Goal: Find specific page/section: Find specific page/section

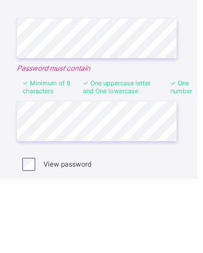
scroll to position [60, 0]
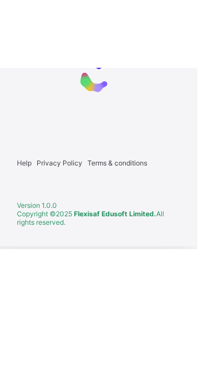
scroll to position [2, 0]
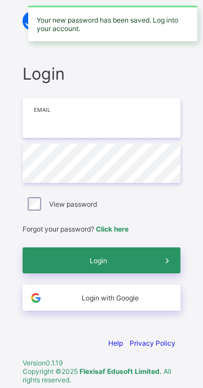
click at [62, 122] on input "email" at bounding box center [102, 118] width 158 height 40
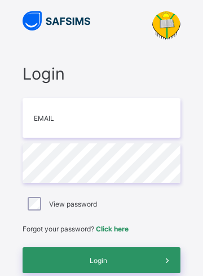
click at [6, 201] on div "Login Email Password View password Forgot your password? Click here Login Login…" at bounding box center [101, 173] width 203 height 347
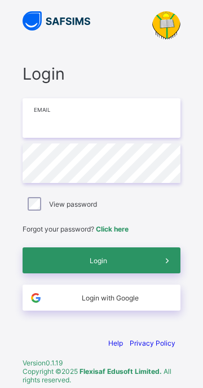
click at [54, 118] on input "email" at bounding box center [102, 118] width 158 height 40
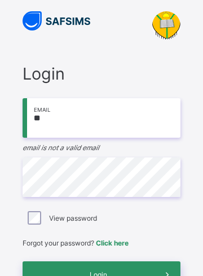
type input "**********"
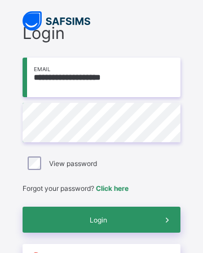
scroll to position [43, 0]
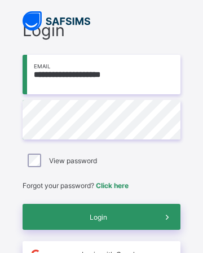
click at [97, 214] on span "Login" at bounding box center [98, 217] width 112 height 8
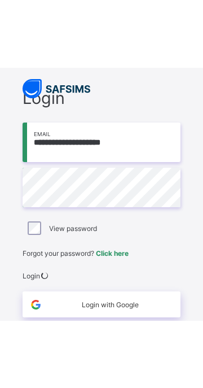
scroll to position [0, 0]
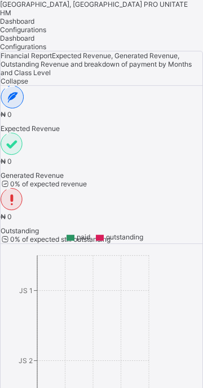
scroll to position [0, 21]
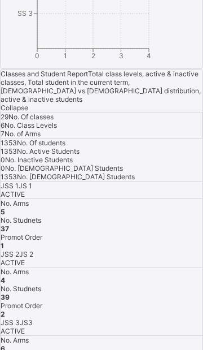
scroll to position [0, 0]
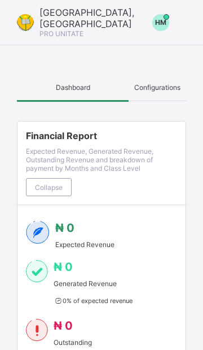
click at [159, 86] on span "Configurations" at bounding box center [157, 87] width 46 height 8
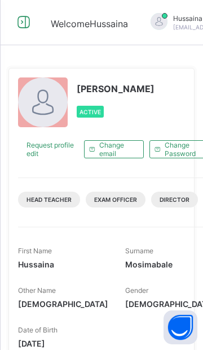
click at [23, 21] on icon at bounding box center [23, 22] width 19 height 16
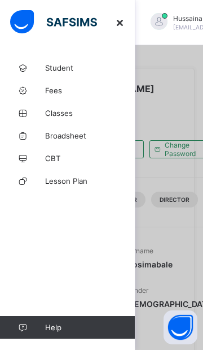
click at [51, 106] on link "Classes" at bounding box center [68, 113] width 136 height 23
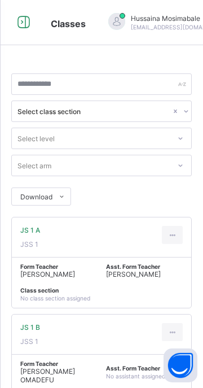
click at [29, 22] on icon at bounding box center [23, 22] width 19 height 16
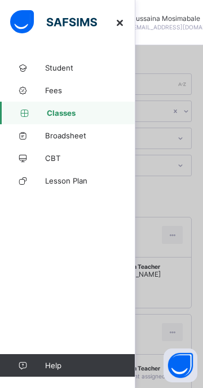
click at [62, 141] on link "Broadsheet" at bounding box center [68, 135] width 136 height 23
click at [62, 131] on span "Broadsheet" at bounding box center [90, 135] width 90 height 9
click at [53, 140] on link "Broadsheet" at bounding box center [68, 135] width 136 height 23
click at [54, 137] on span "Broadsheet" at bounding box center [90, 135] width 90 height 9
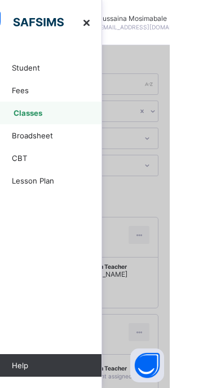
click at [45, 142] on link "Broadsheet" at bounding box center [68, 135] width 136 height 23
click at [53, 140] on link "Broadsheet" at bounding box center [68, 135] width 136 height 23
click at [53, 136] on span "Broadsheet" at bounding box center [90, 135] width 90 height 9
click at [54, 141] on link "Broadsheet" at bounding box center [68, 135] width 136 height 23
click at [50, 139] on span "Broadsheet" at bounding box center [90, 135] width 90 height 9
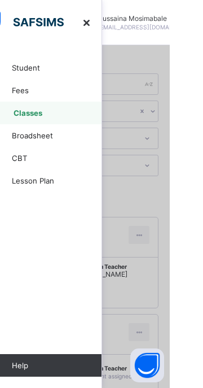
click at [49, 137] on span "Broadsheet" at bounding box center [90, 135] width 90 height 9
click at [200, 312] on div at bounding box center [101, 194] width 203 height 388
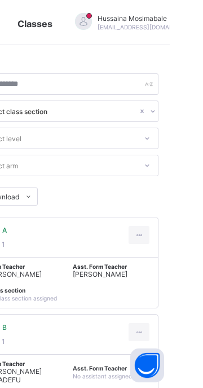
click at [185, 308] on div "Form Teacher ELADOGA NASIR ABDULLAHI Asst. Form Teacher SOLOMON NYIGBA Class se…" at bounding box center [102, 282] width 180 height 51
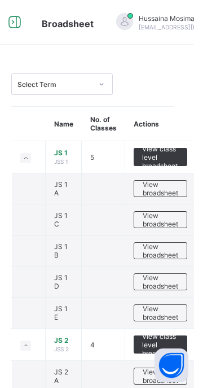
click at [177, 160] on span "View class level broadsheet" at bounding box center [169, 157] width 37 height 25
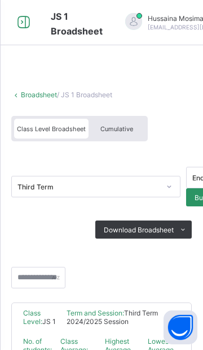
click at [122, 135] on div "Cumulative" at bounding box center [117, 129] width 56 height 20
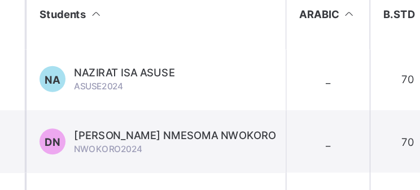
scroll to position [291, 0]
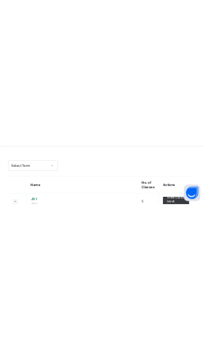
scroll to position [42, 0]
